Goal: Check status: Check status

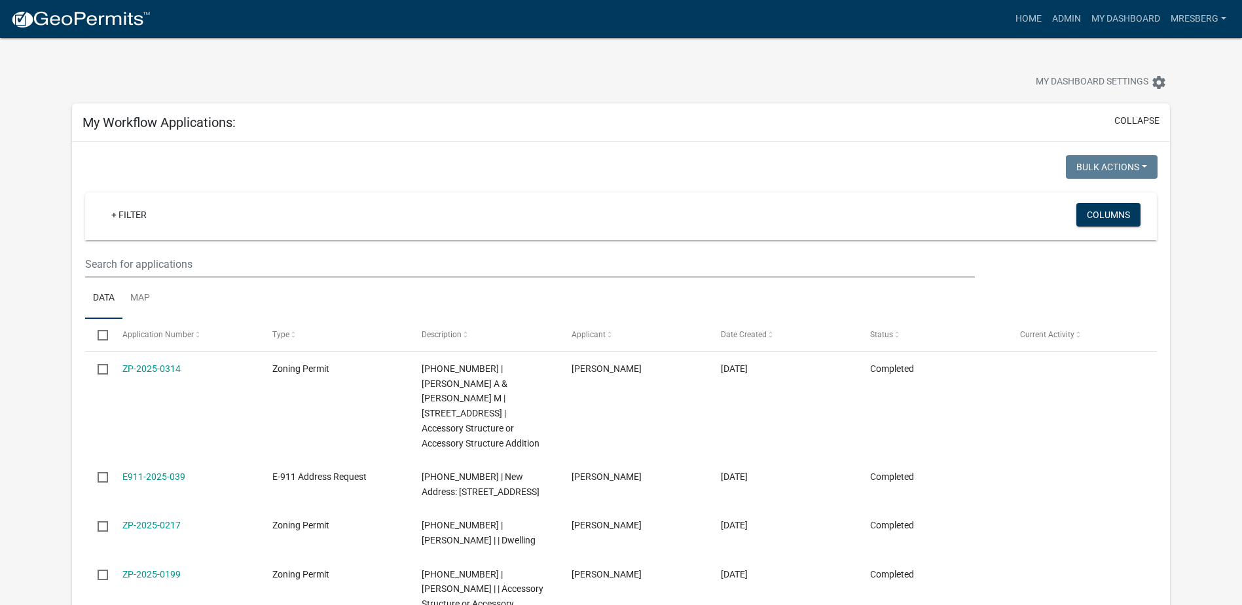
click at [158, 366] on link "ZP-2025-0314" at bounding box center [151, 369] width 58 height 10
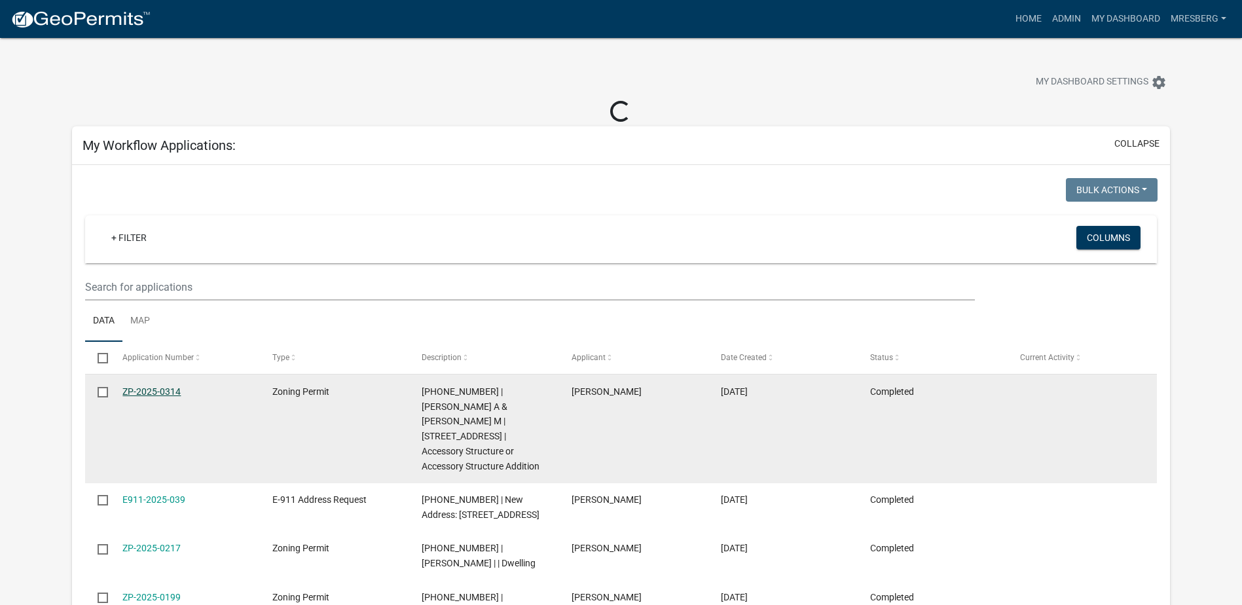
click at [141, 390] on link "ZP-2025-0314" at bounding box center [151, 391] width 58 height 10
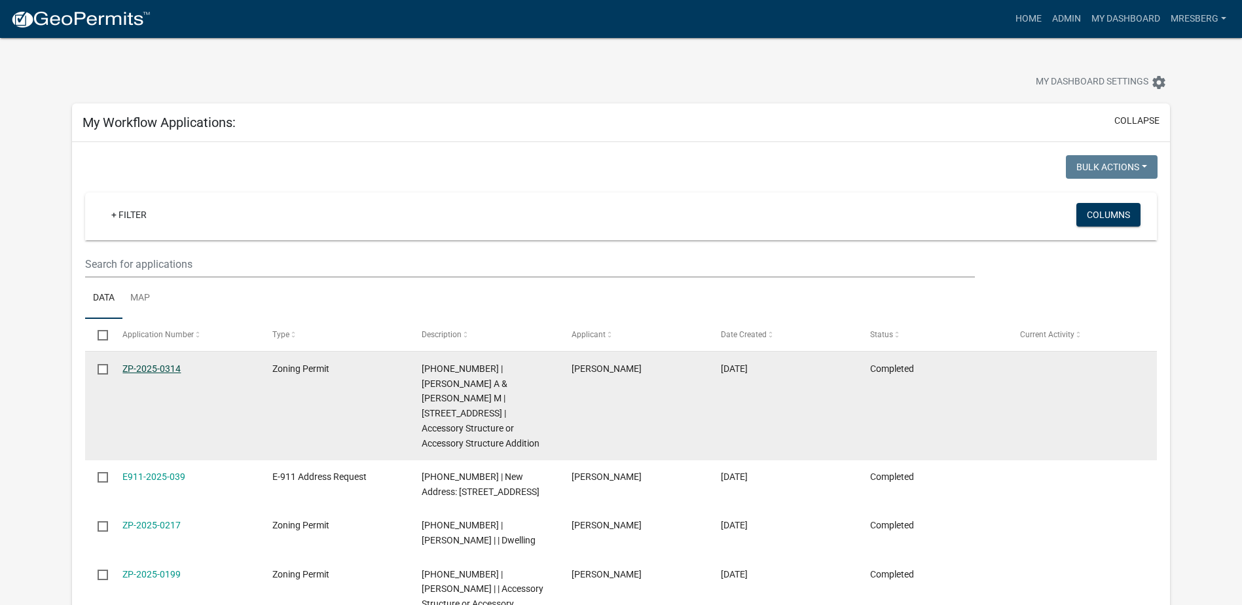
click at [155, 370] on link "ZP-2025-0314" at bounding box center [151, 369] width 58 height 10
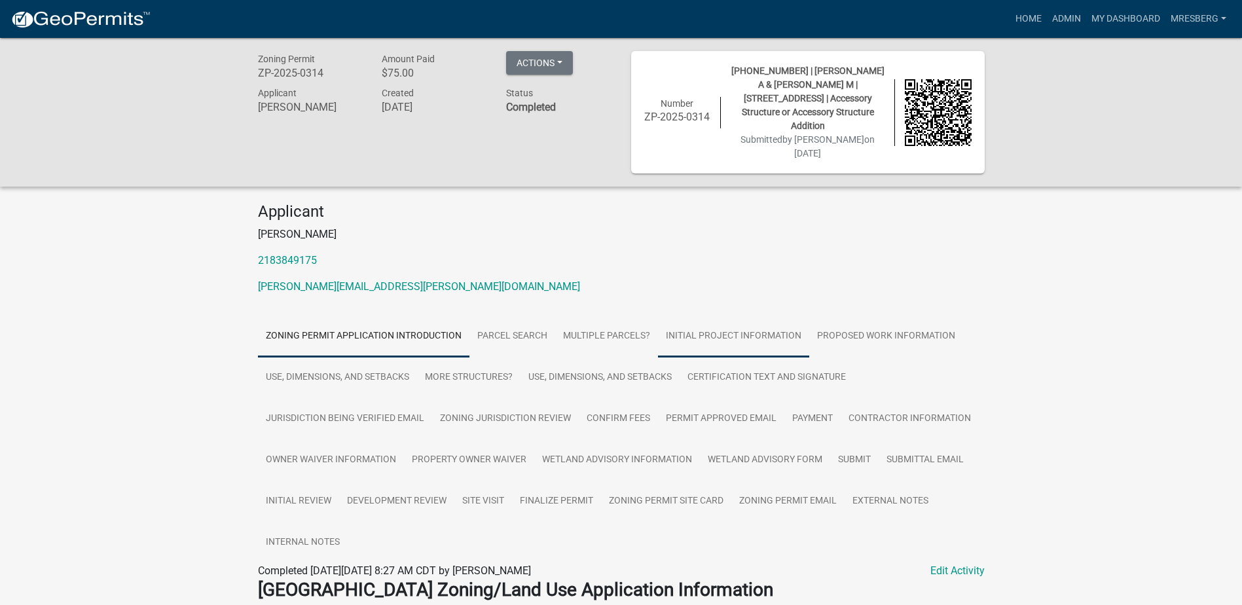
click at [707, 324] on link "Initial Project Information" at bounding box center [733, 337] width 151 height 42
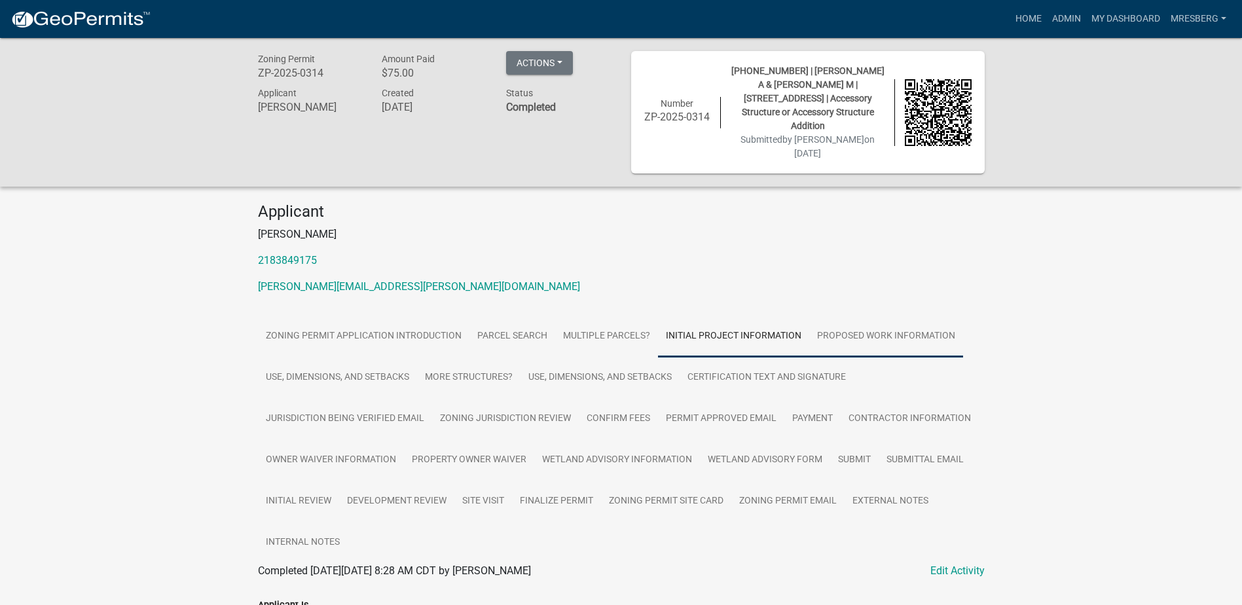
click at [870, 318] on link "Proposed Work Information" at bounding box center [887, 337] width 154 height 42
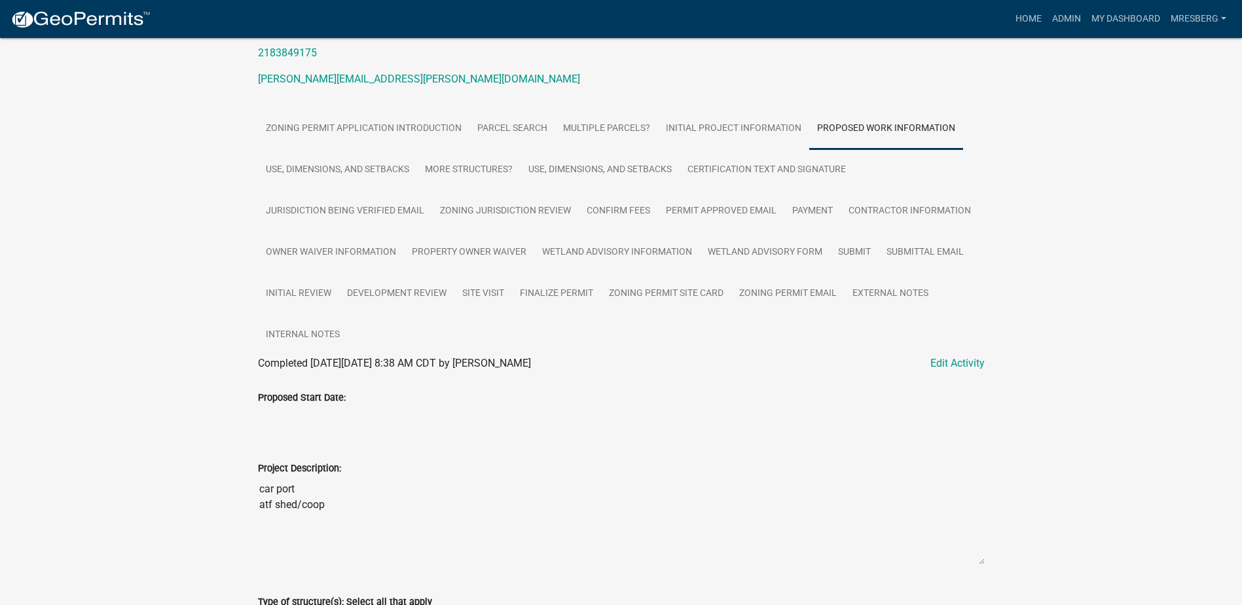
scroll to position [75, 0]
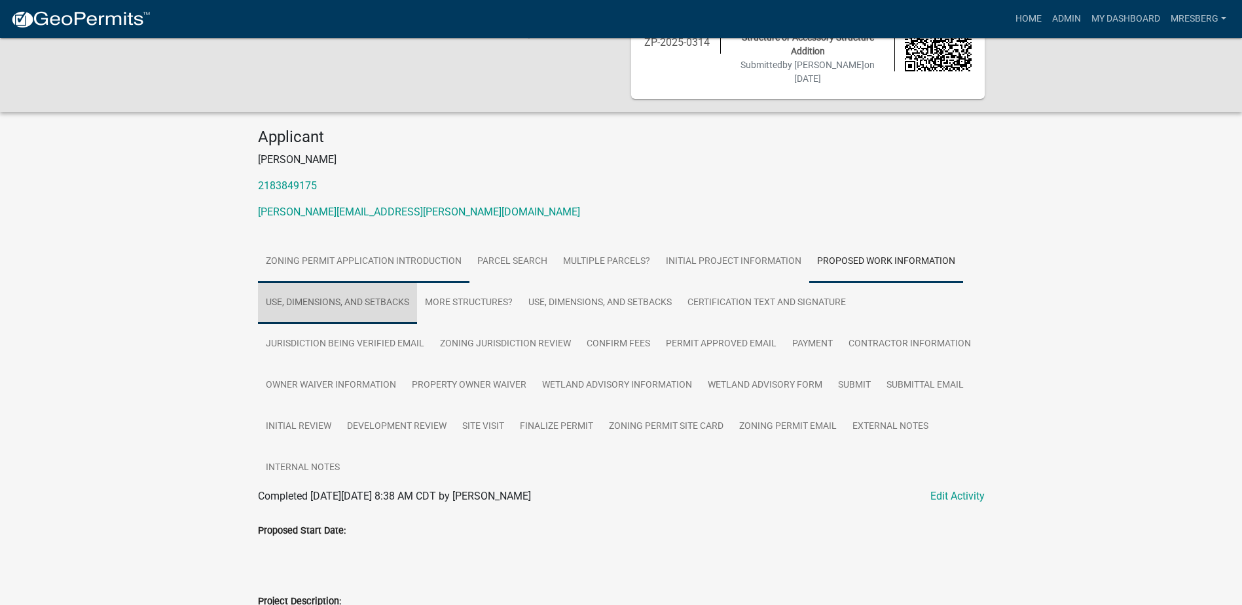
click at [367, 289] on link "Use, Dimensions, and Setbacks" at bounding box center [337, 303] width 159 height 42
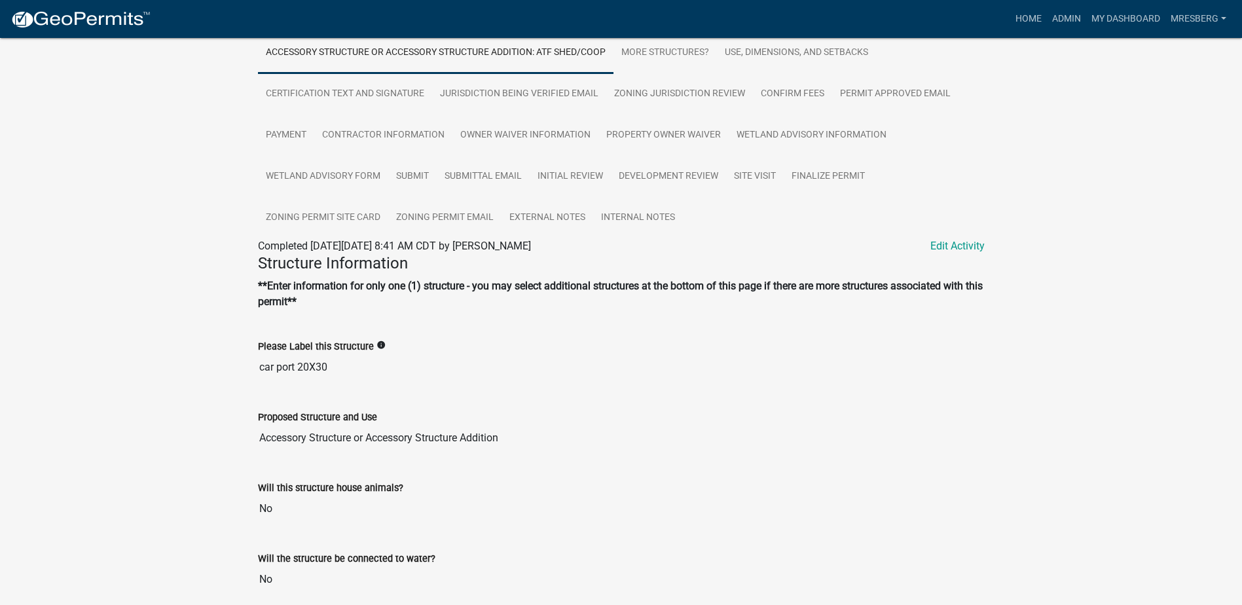
scroll to position [0, 0]
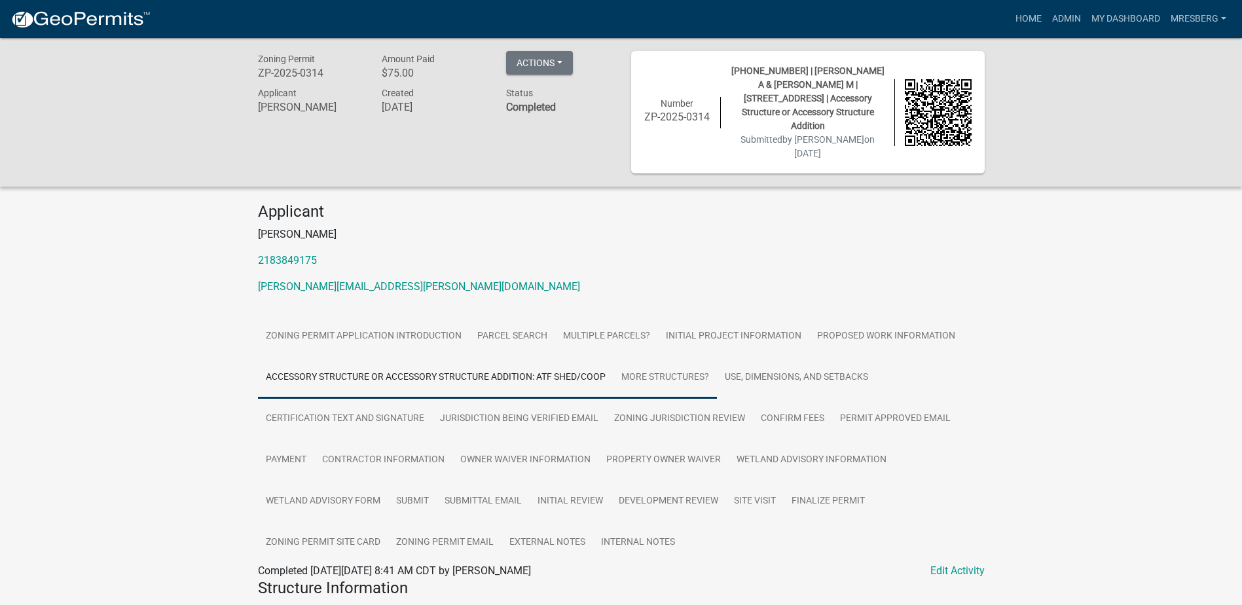
click at [656, 365] on link "More Structures?" at bounding box center [665, 378] width 103 height 42
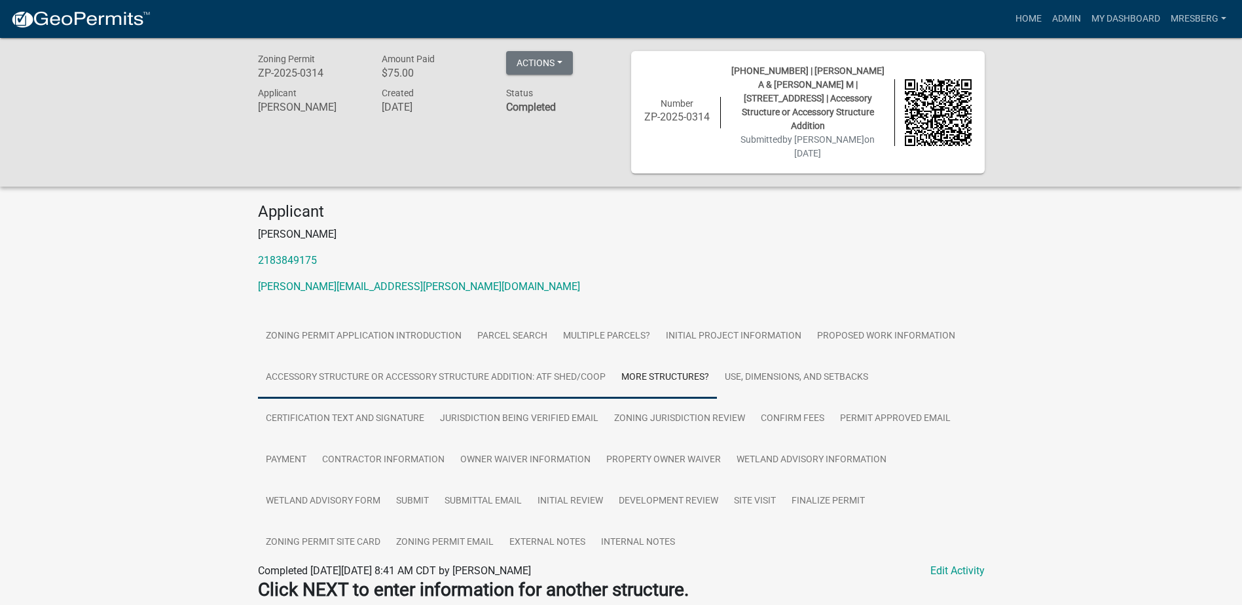
scroll to position [48, 0]
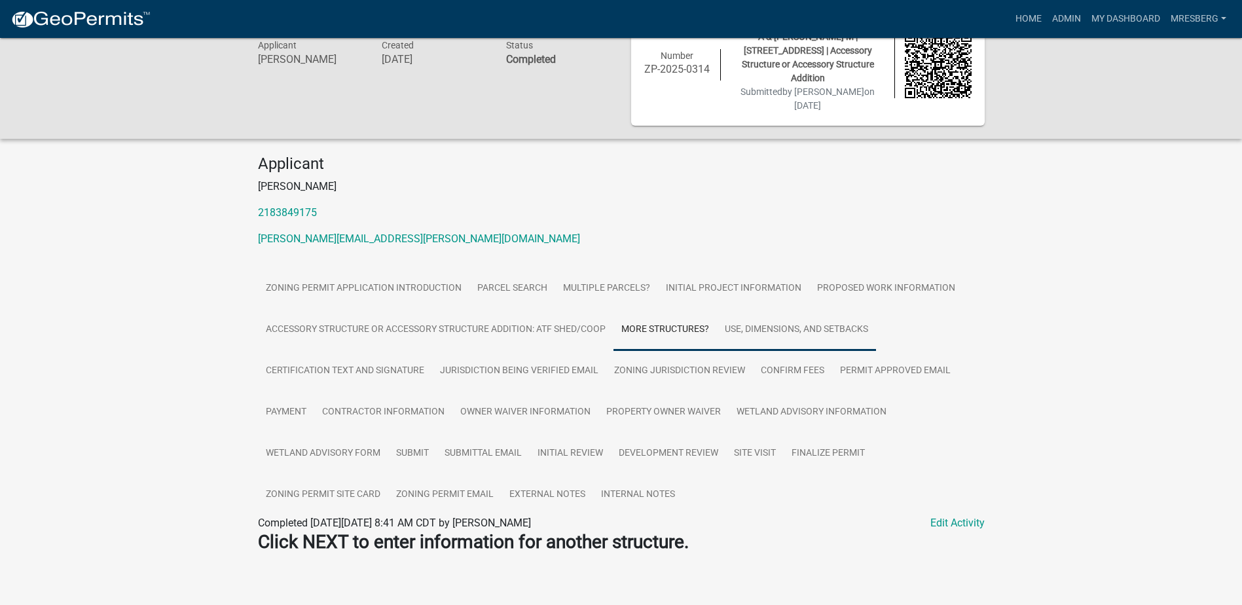
click at [766, 322] on link "Use, Dimensions, and Setbacks" at bounding box center [796, 330] width 159 height 42
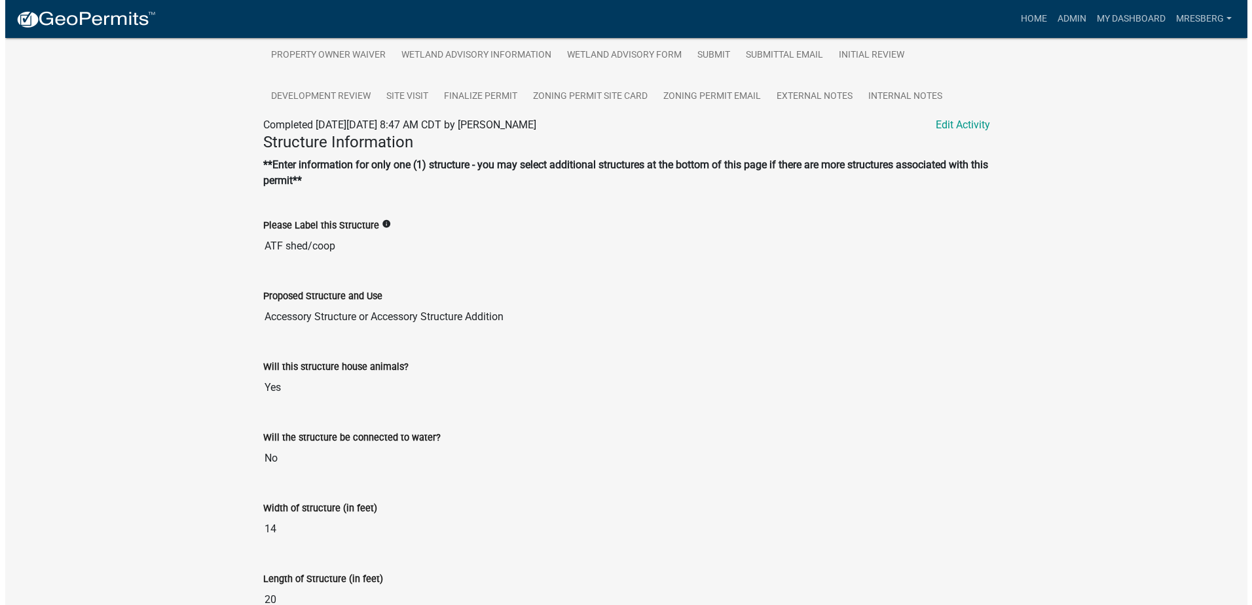
scroll to position [234, 0]
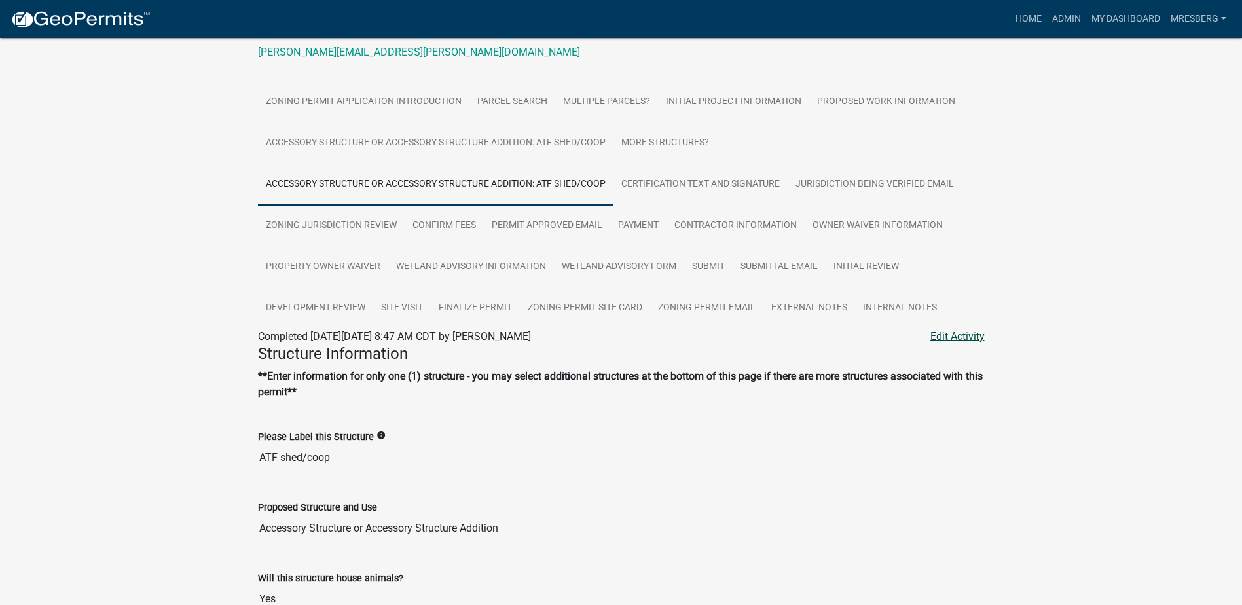
click at [962, 329] on link "Edit Activity" at bounding box center [958, 337] width 54 height 16
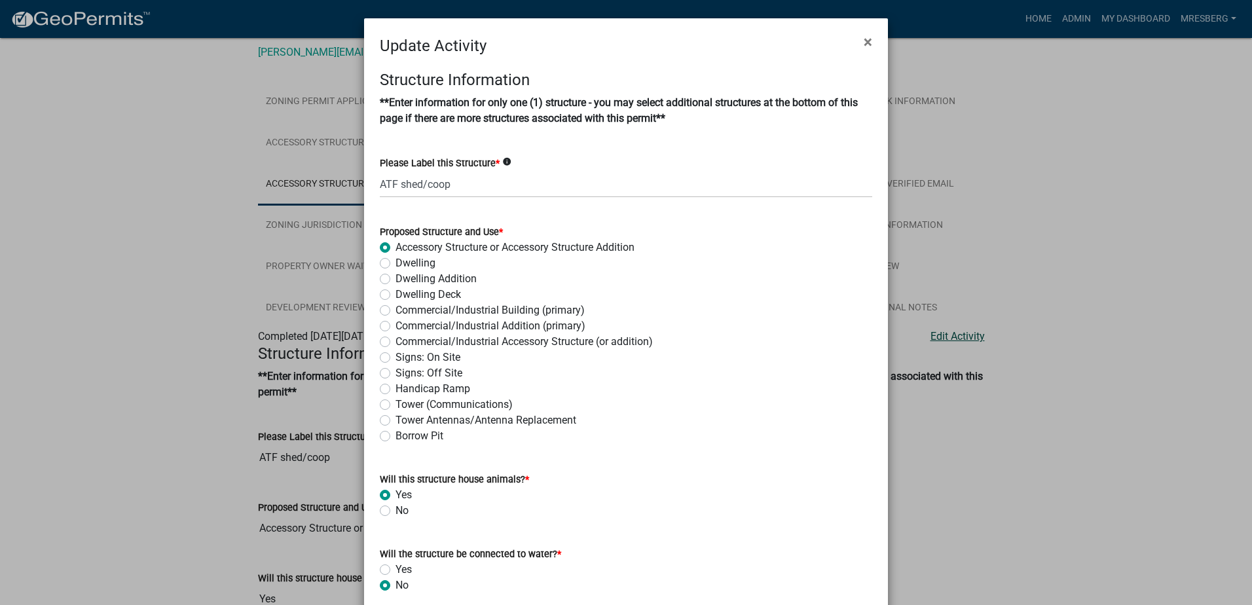
click at [947, 323] on ngb-modal-window "Update Activity × Structure Information **Enter information for only one (1) st…" at bounding box center [626, 302] width 1252 height 605
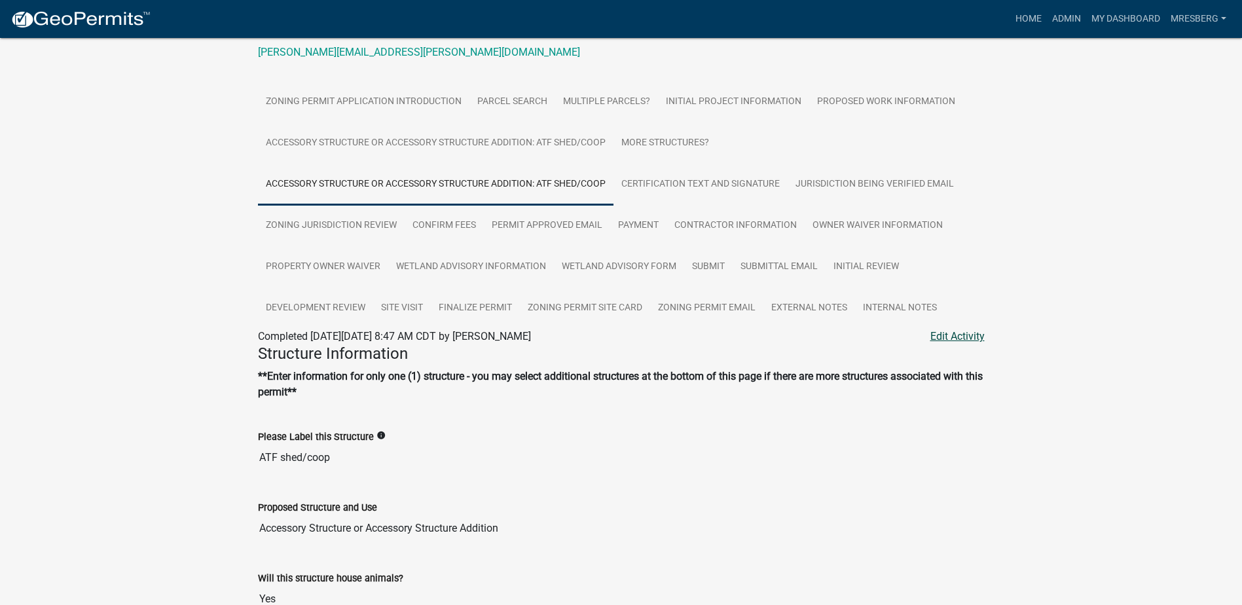
click at [947, 329] on link "Edit Activity" at bounding box center [958, 337] width 54 height 16
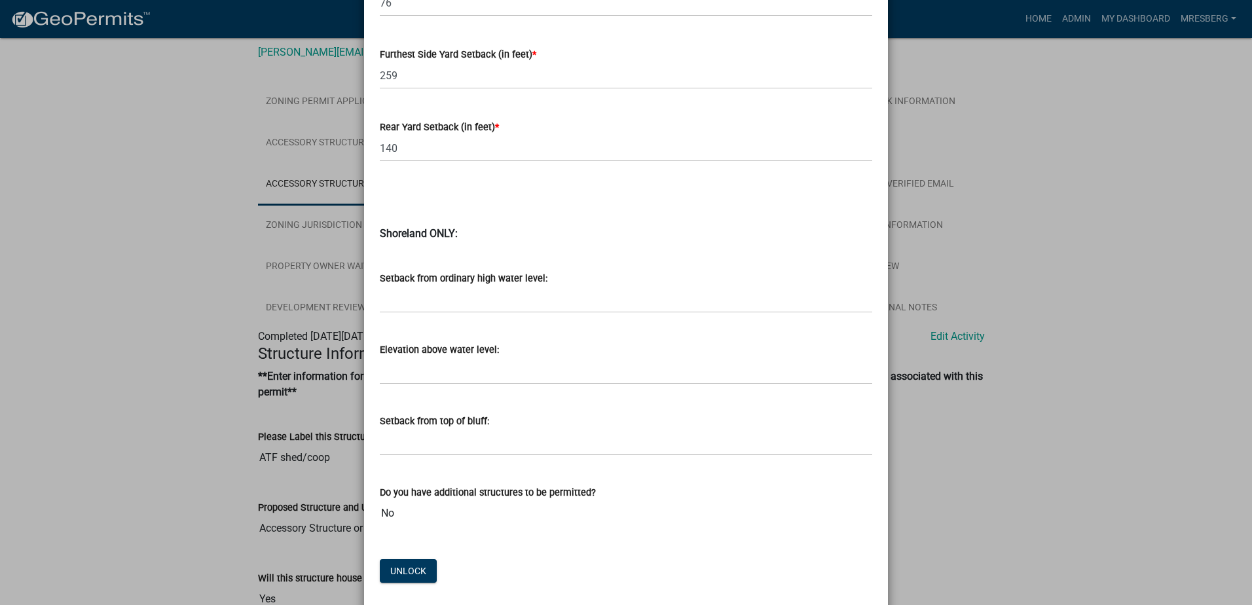
scroll to position [1307, 0]
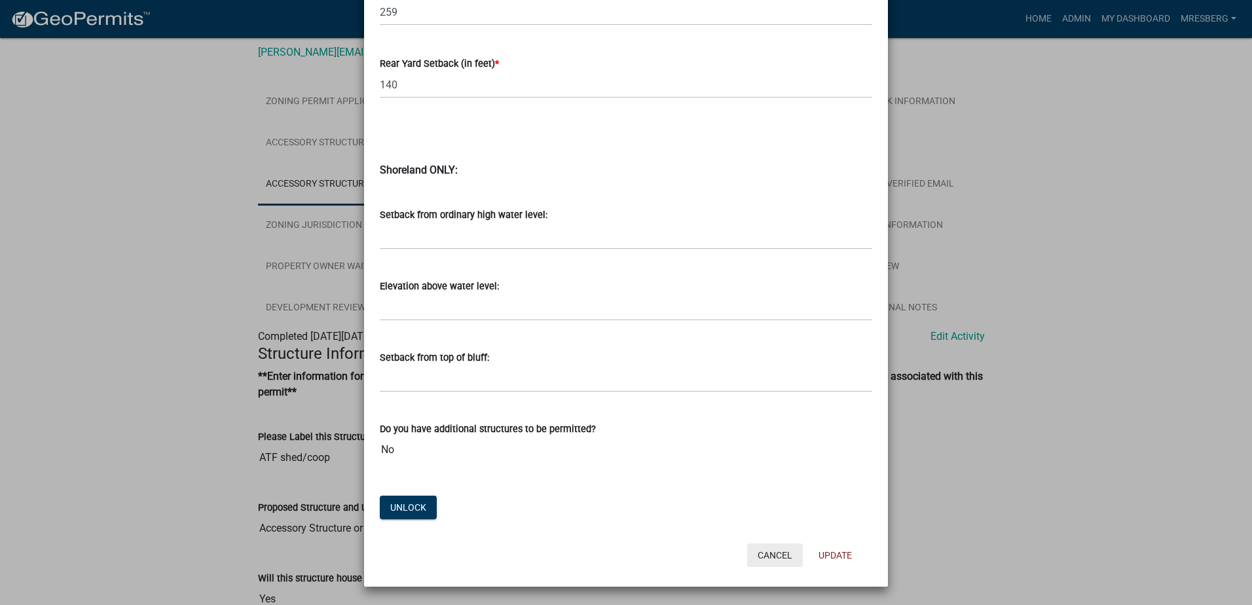
click at [770, 557] on button "Cancel" at bounding box center [775, 556] width 56 height 24
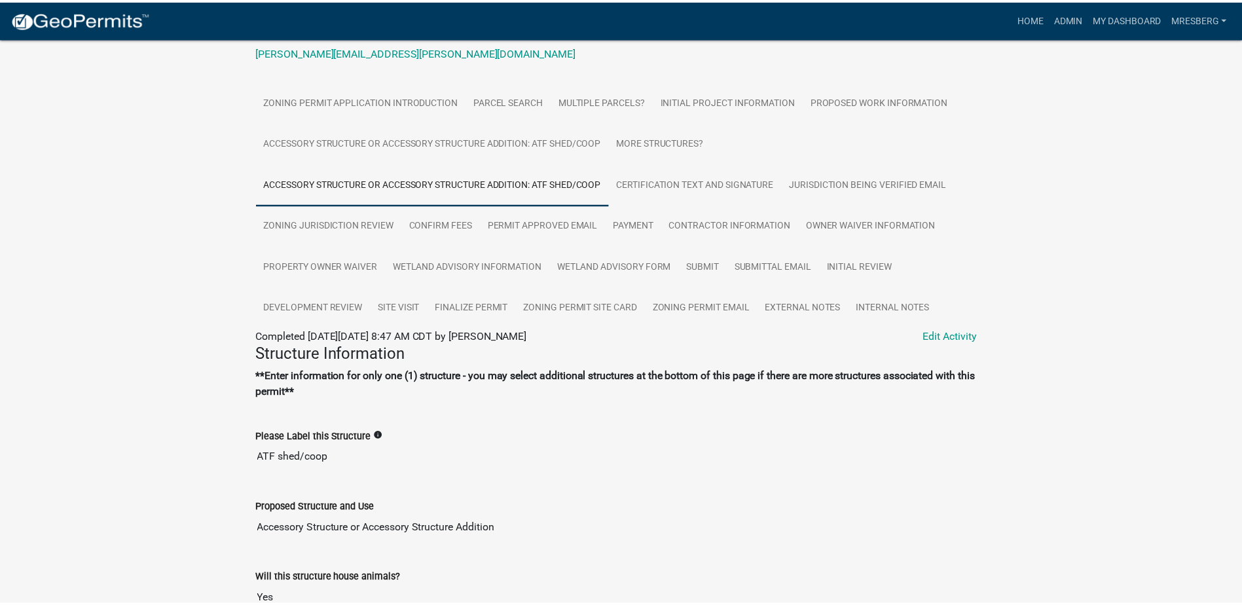
scroll to position [0, 0]
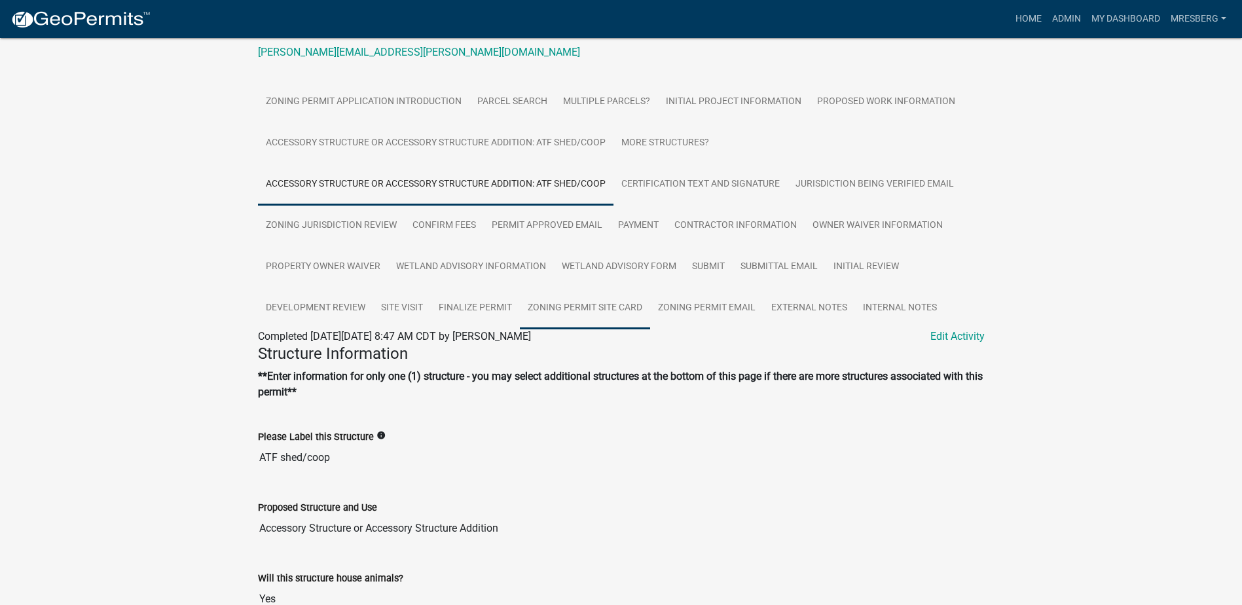
click at [572, 295] on link "Zoning Permit Site Card" at bounding box center [585, 309] width 130 height 42
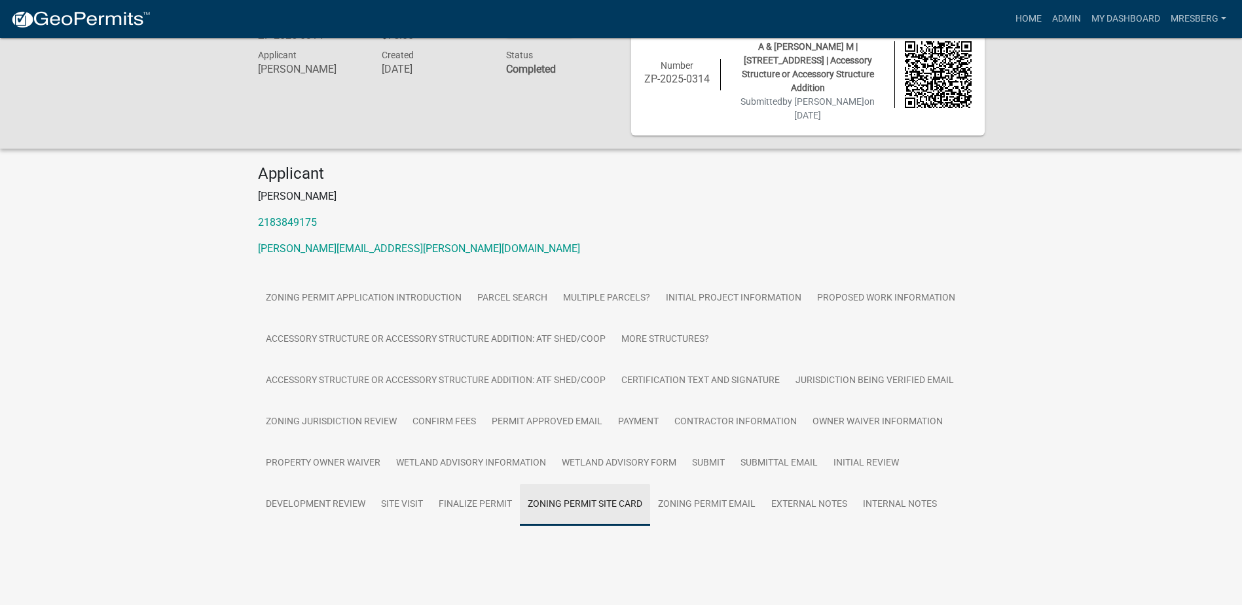
scroll to position [38, 0]
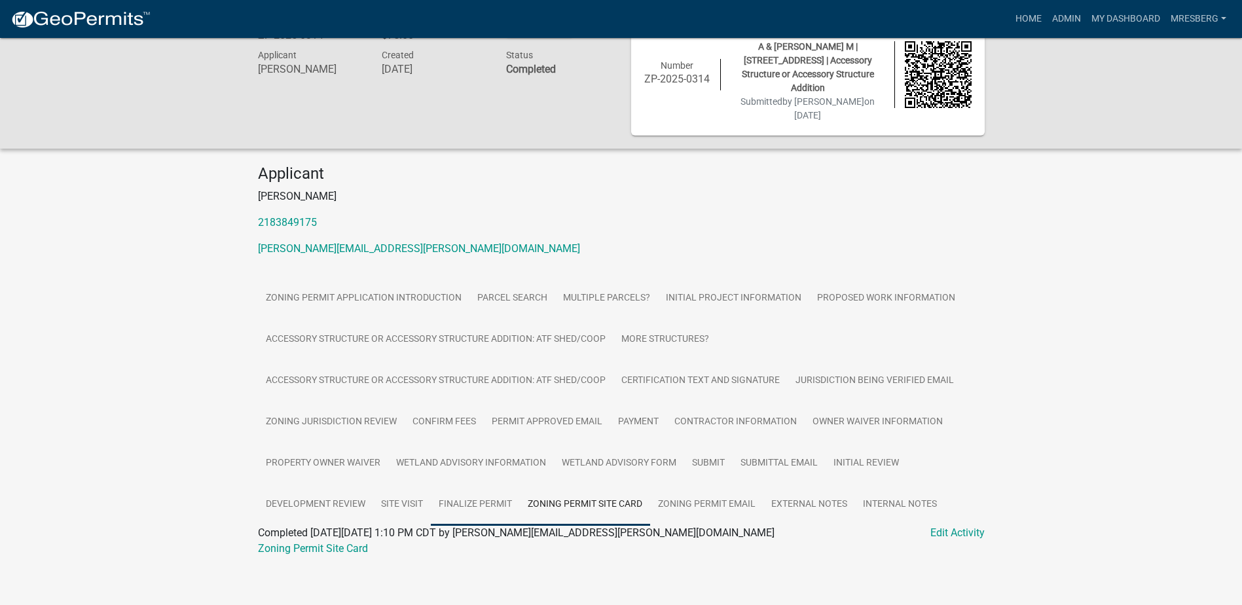
click at [477, 487] on link "Finalize Permit" at bounding box center [475, 505] width 89 height 42
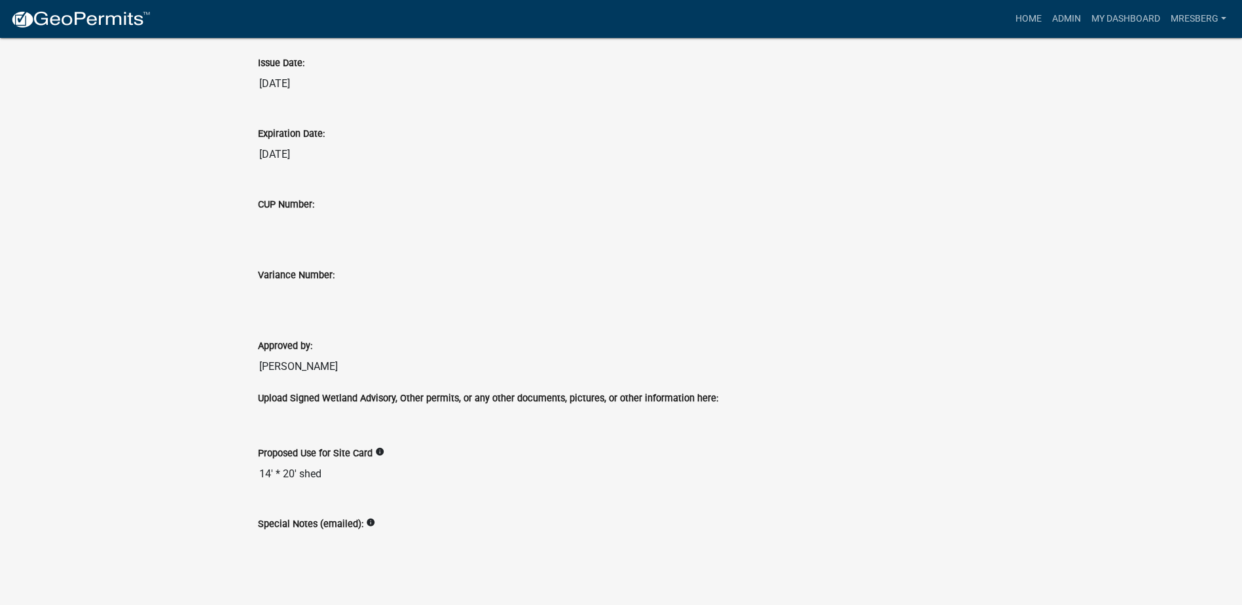
scroll to position [618, 0]
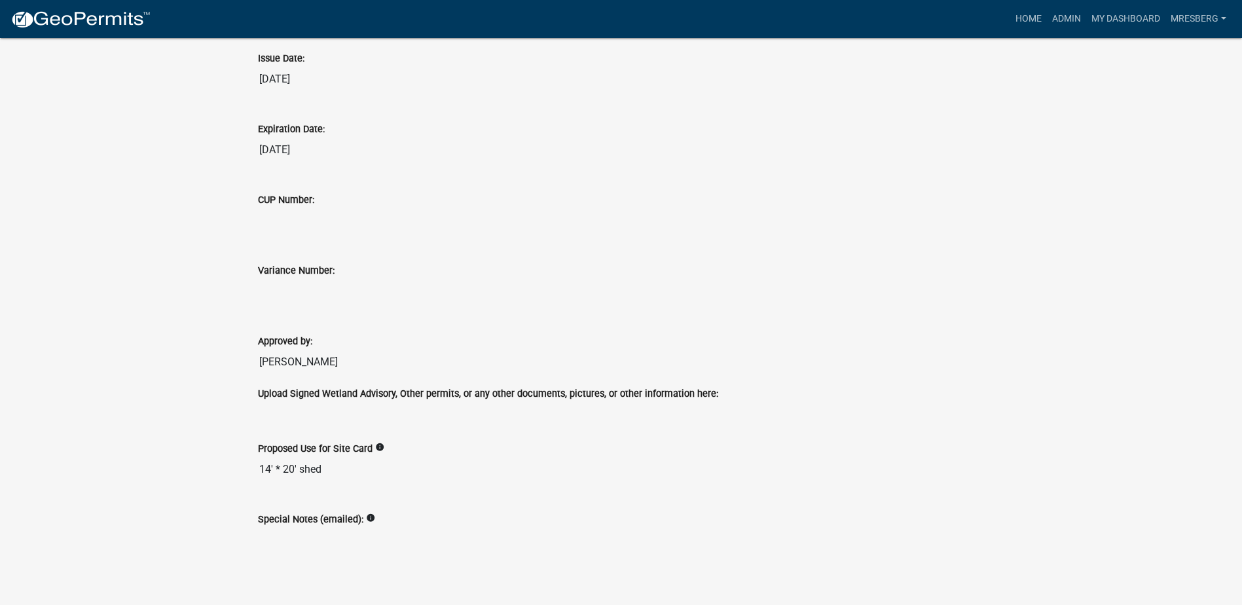
drag, startPoint x: 332, startPoint y: 457, endPoint x: 252, endPoint y: 458, distance: 80.6
click at [252, 458] on div "Proposed Use for Site Card info 14' * 20' shed" at bounding box center [621, 457] width 747 height 71
drag, startPoint x: 252, startPoint y: 458, endPoint x: 347, endPoint y: 455, distance: 95.7
click at [347, 457] on input "14' * 20' shed" at bounding box center [621, 470] width 727 height 26
drag, startPoint x: 347, startPoint y: 455, endPoint x: 253, endPoint y: 459, distance: 93.8
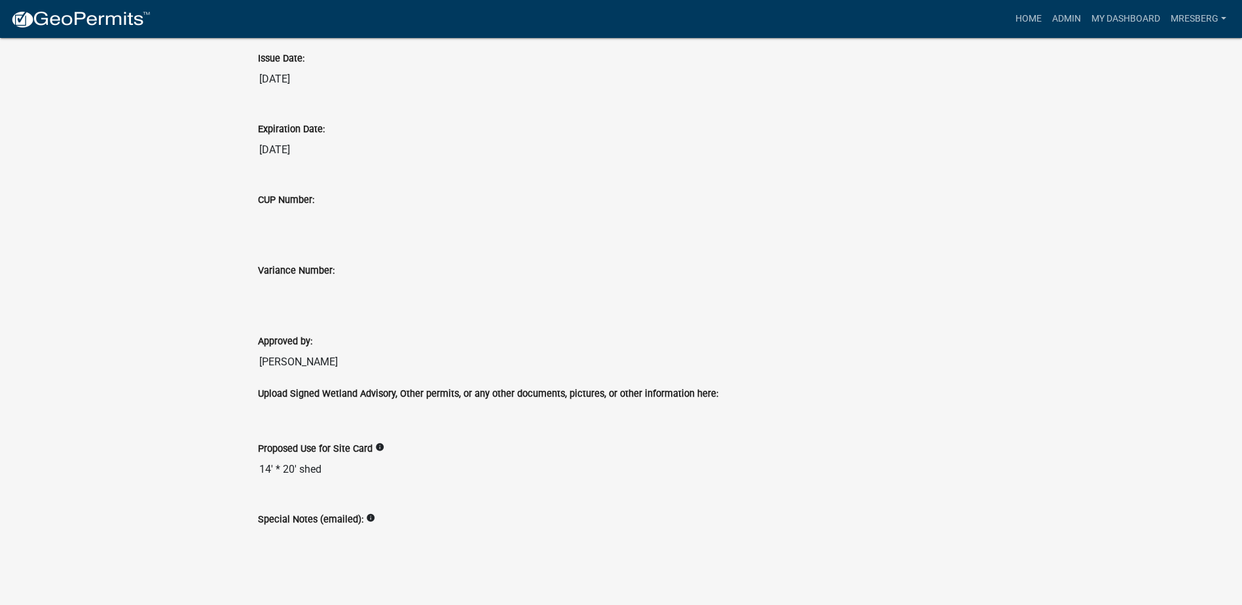
click at [253, 459] on div "Proposed Use for Site Card info 14' * 20' shed" at bounding box center [621, 457] width 747 height 71
click at [507, 512] on div "Special Notes (emailed): info" at bounding box center [621, 520] width 727 height 16
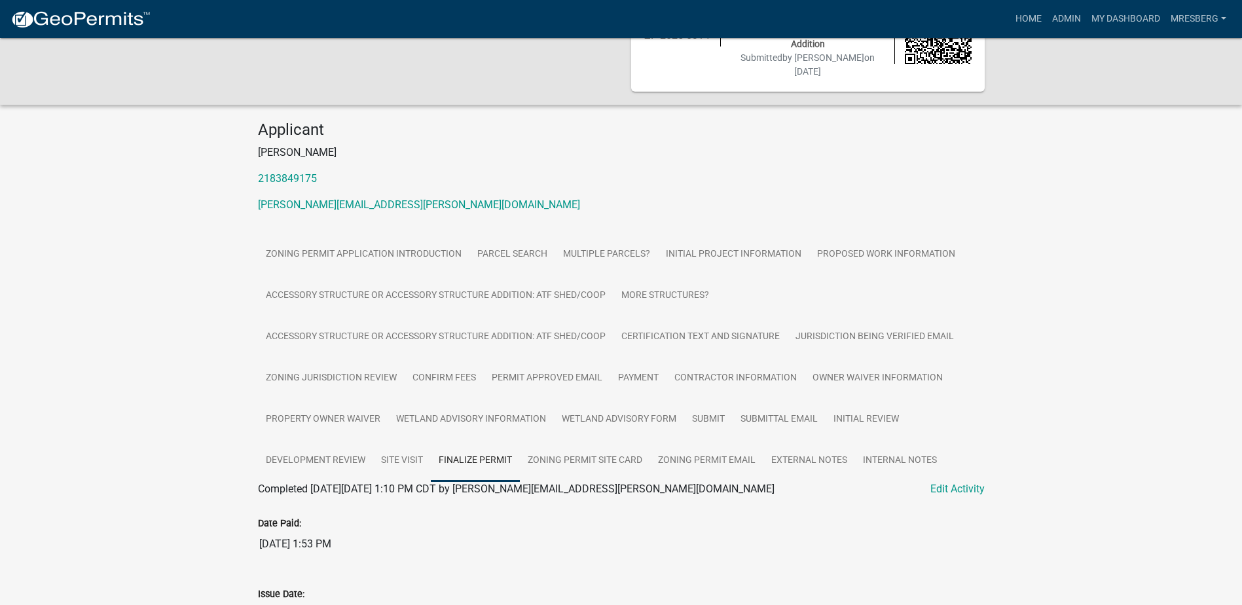
scroll to position [0, 0]
